Goal: Task Accomplishment & Management: Manage account settings

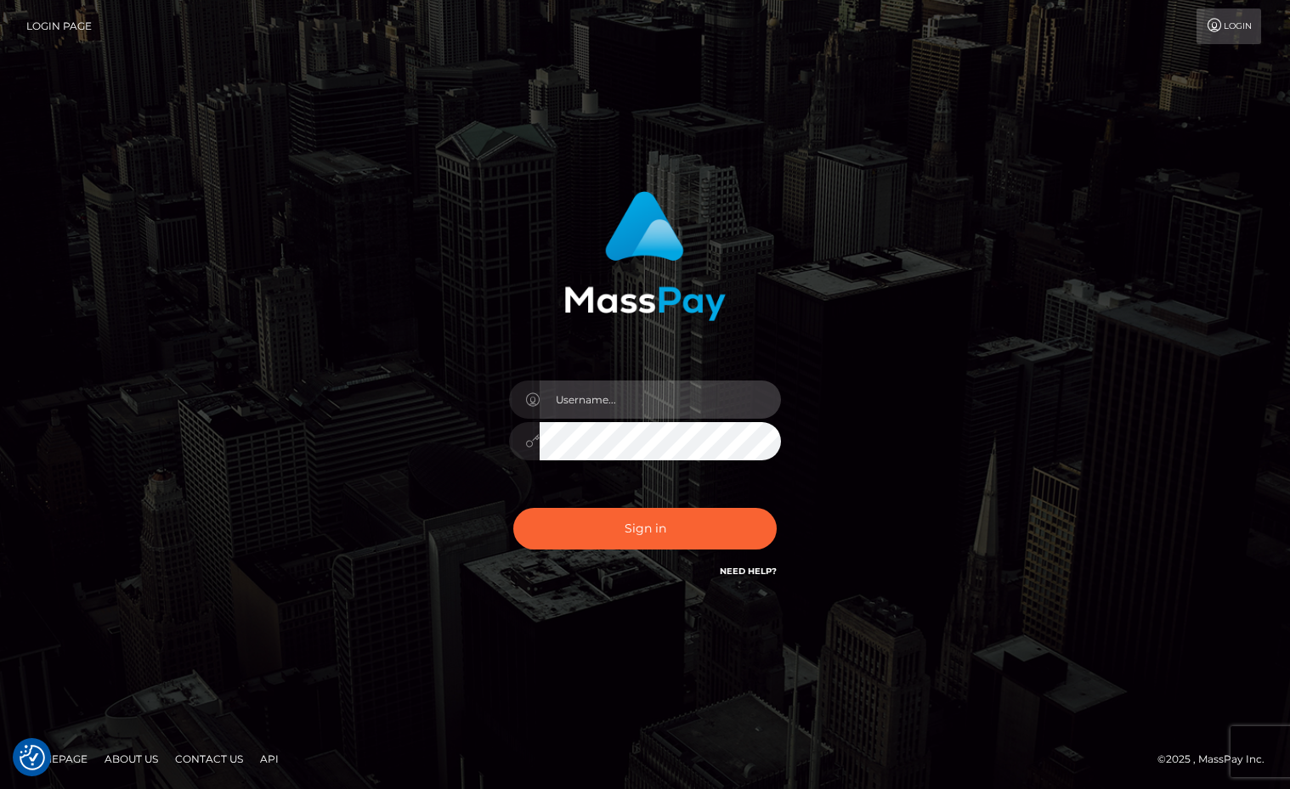
click at [652, 404] on input "text" at bounding box center [659, 400] width 241 height 38
type input "Sameer.megabonanza"
click at [513, 508] on button "Sign in" at bounding box center [644, 529] width 263 height 42
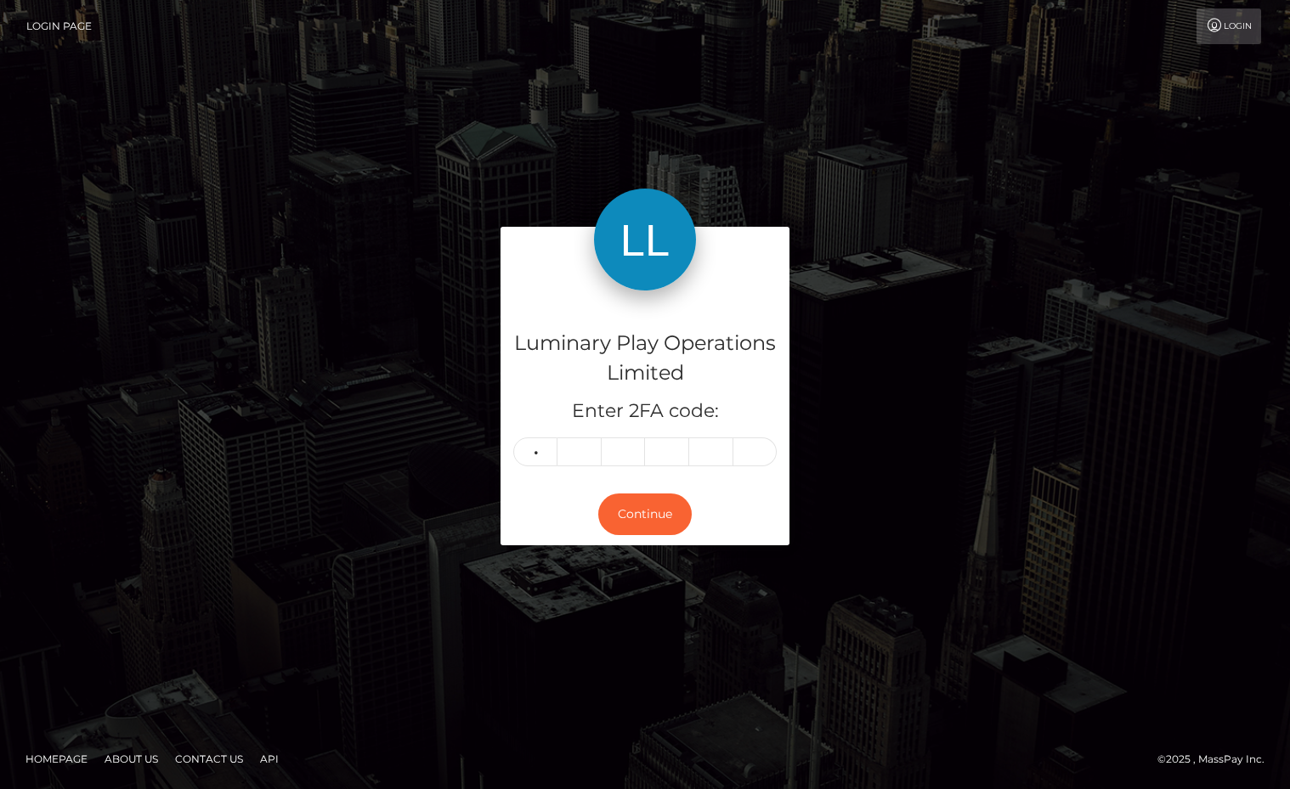
type input "2"
type input "1"
type input "9"
type input "6"
type input "2"
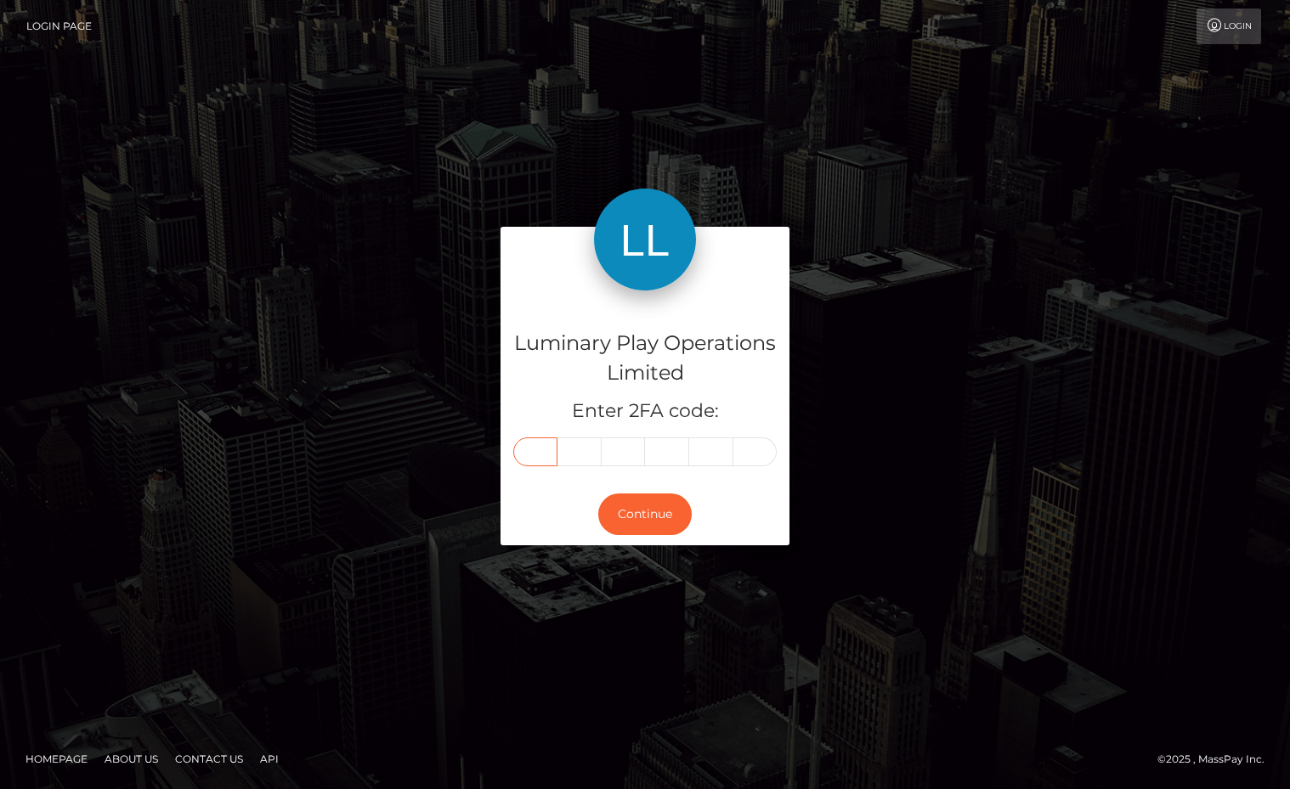
type input "2"
type input "1"
type input "9"
type input "6"
type input "2"
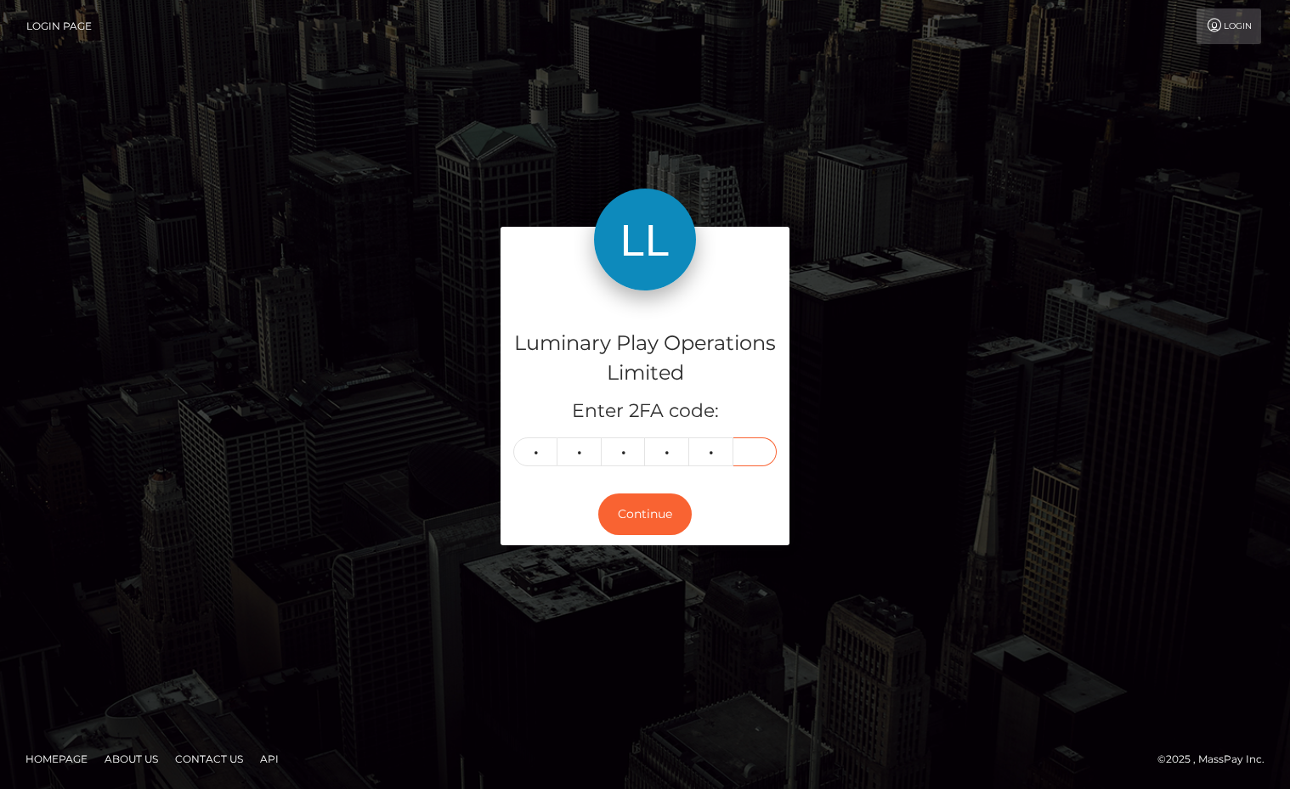
type input "1"
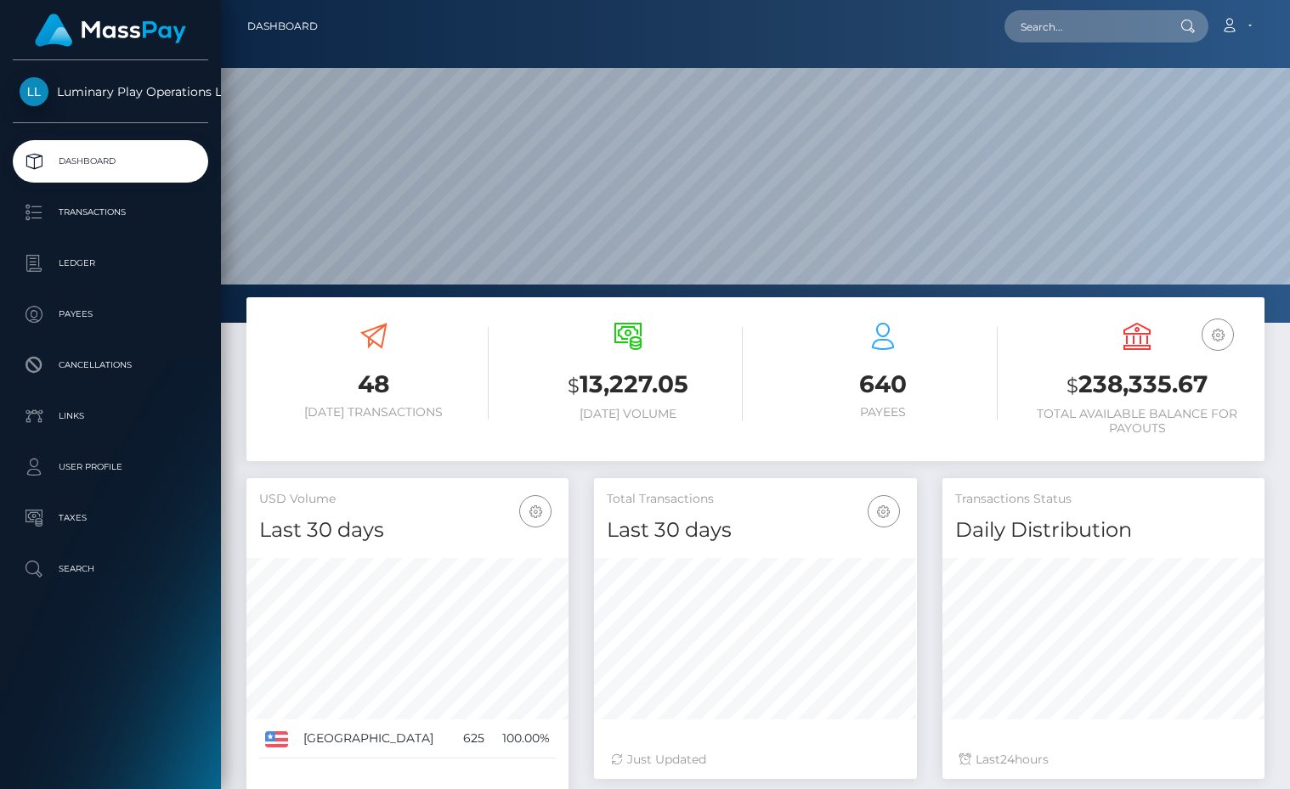
scroll to position [301, 322]
click at [1137, 395] on h3 "$ 238,335.67" at bounding box center [1137, 385] width 229 height 35
copy h3 "238,335.67"
